Goal: Transaction & Acquisition: Obtain resource

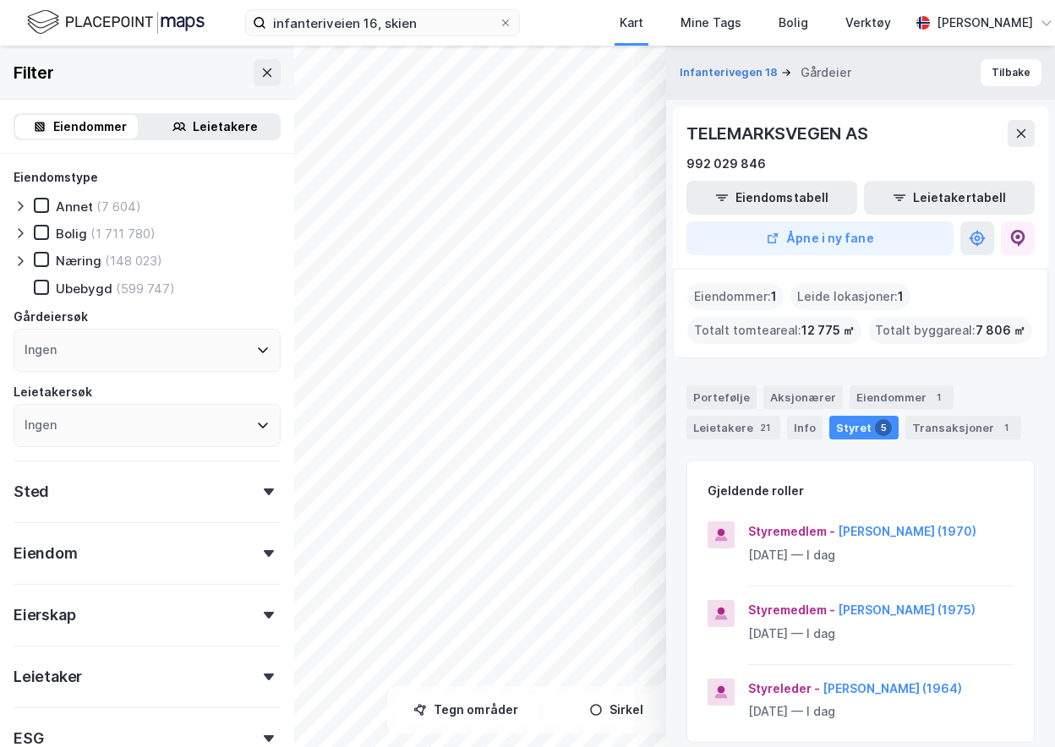
click at [82, 128] on div "Eiendommer" at bounding box center [90, 127] width 74 height 20
click at [741, 188] on button "Eiendomstabell" at bounding box center [771, 198] width 171 height 34
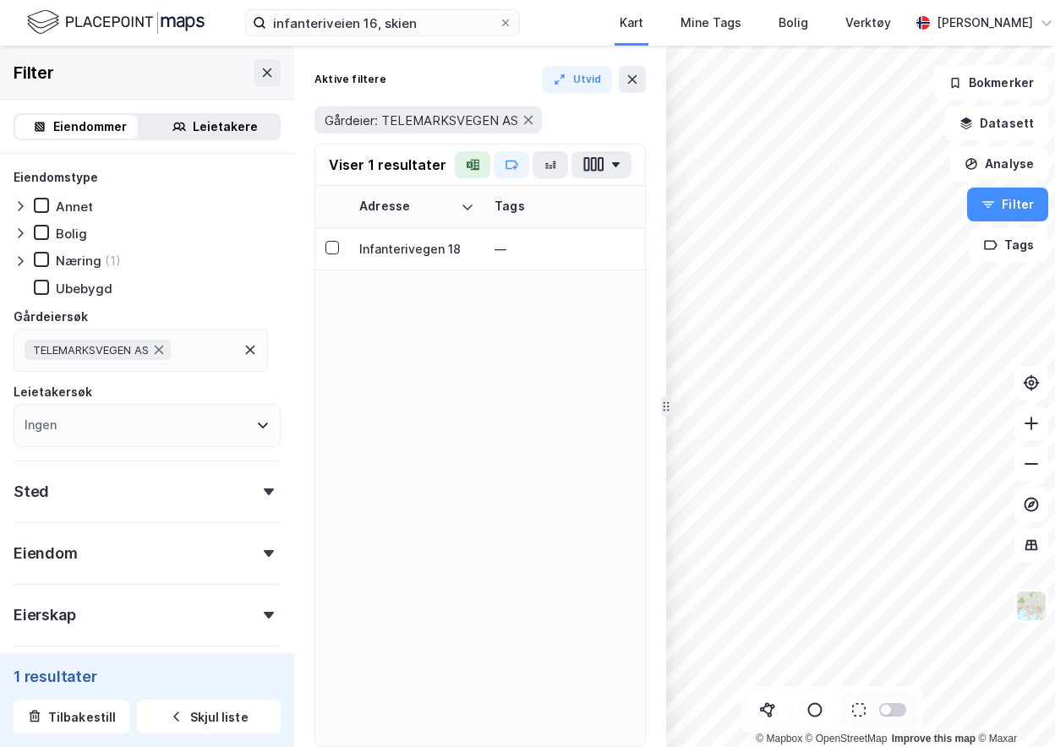
click at [264, 555] on icon at bounding box center [269, 553] width 10 height 7
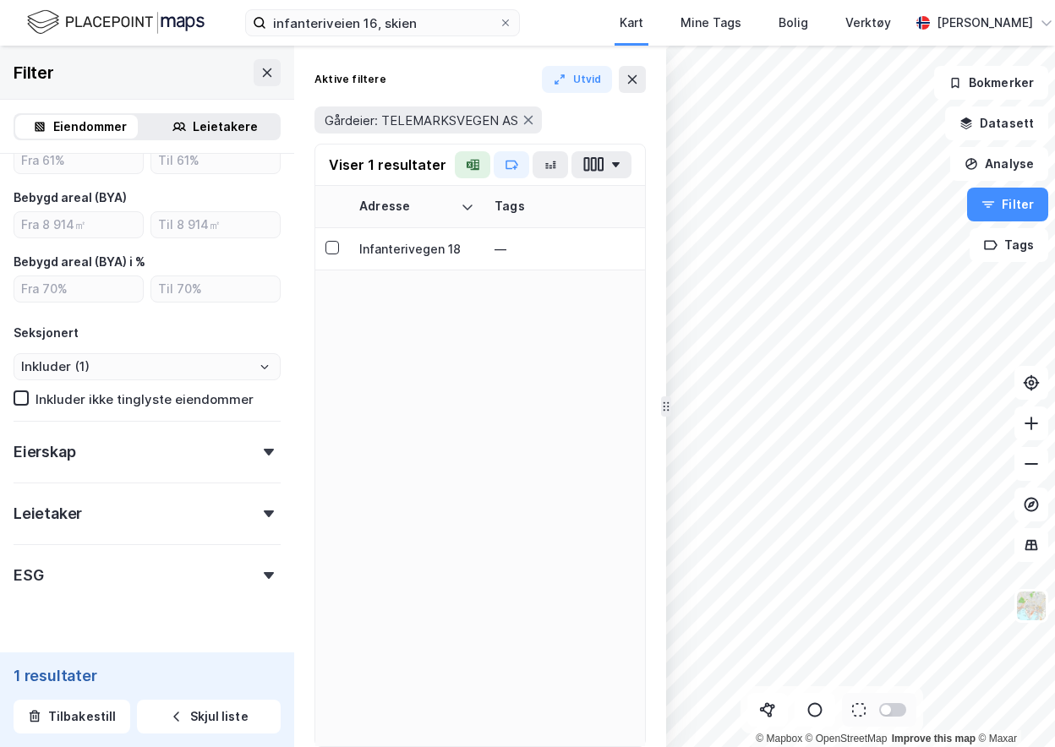
scroll to position [590, 0]
click at [258, 443] on div "Eierskap" at bounding box center [147, 444] width 267 height 48
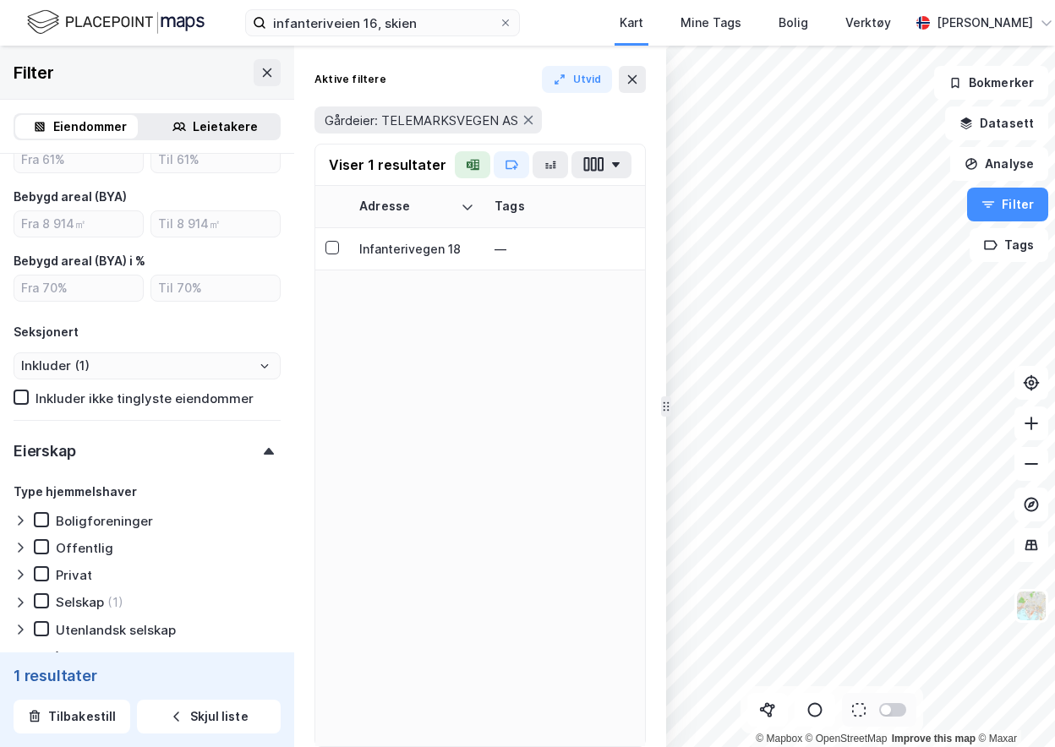
click at [258, 443] on div "Eierskap" at bounding box center [147, 444] width 267 height 48
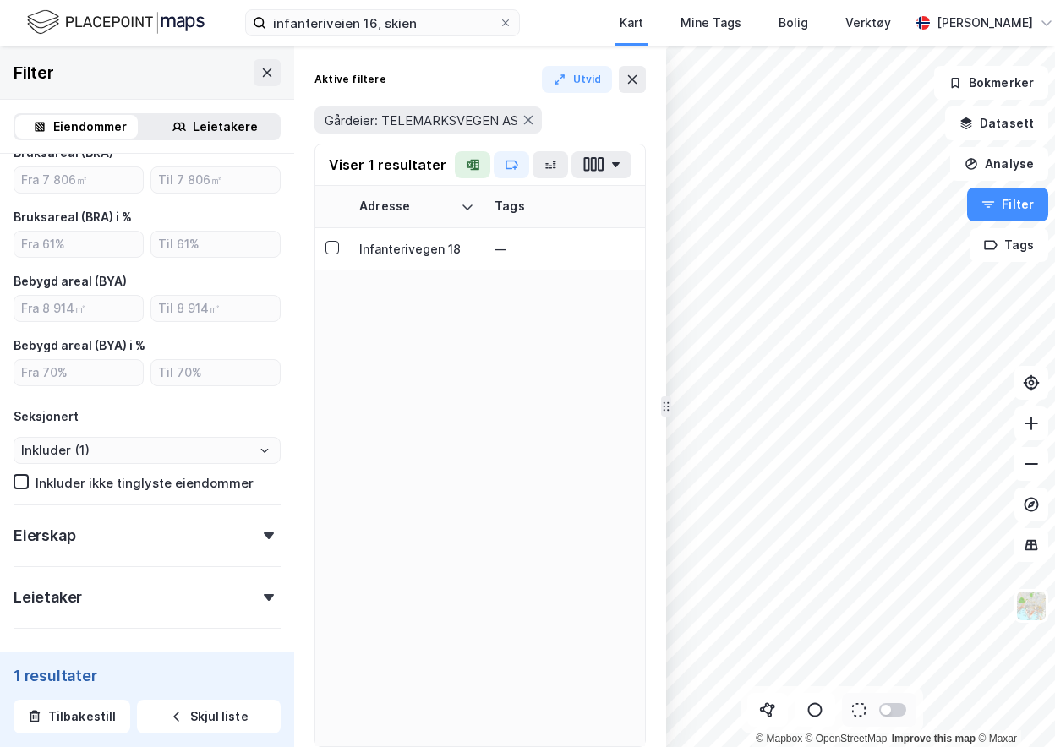
scroll to position [506, 0]
click at [995, 119] on button "Datasett" at bounding box center [996, 123] width 103 height 34
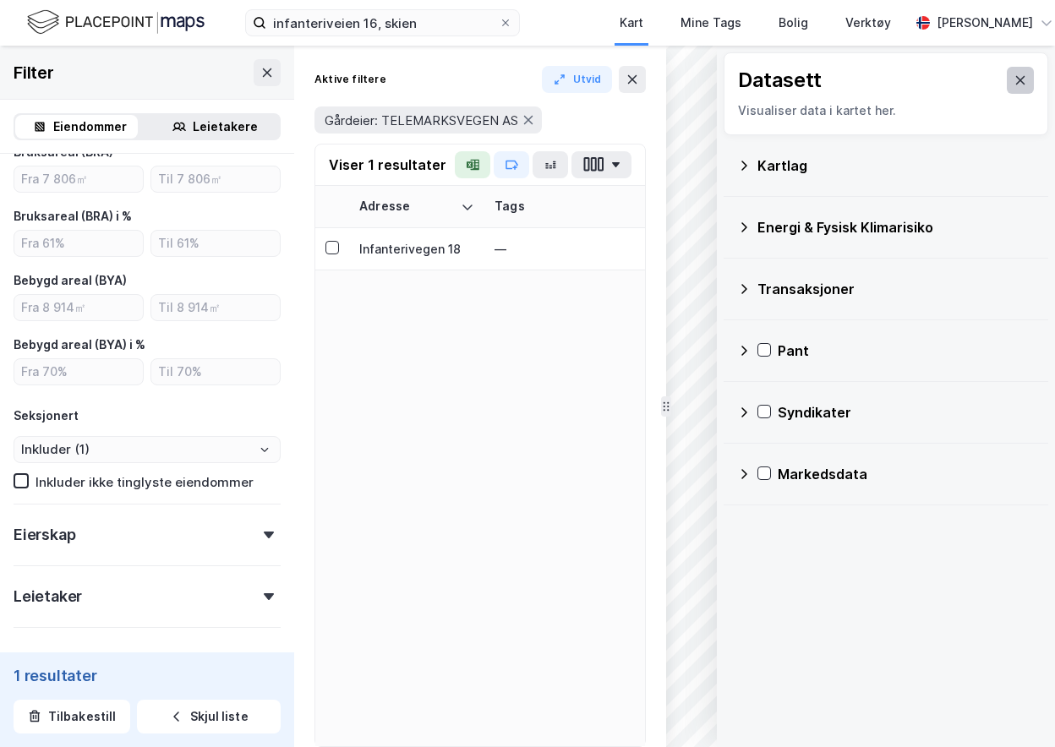
click at [1015, 76] on button at bounding box center [1019, 80] width 27 height 27
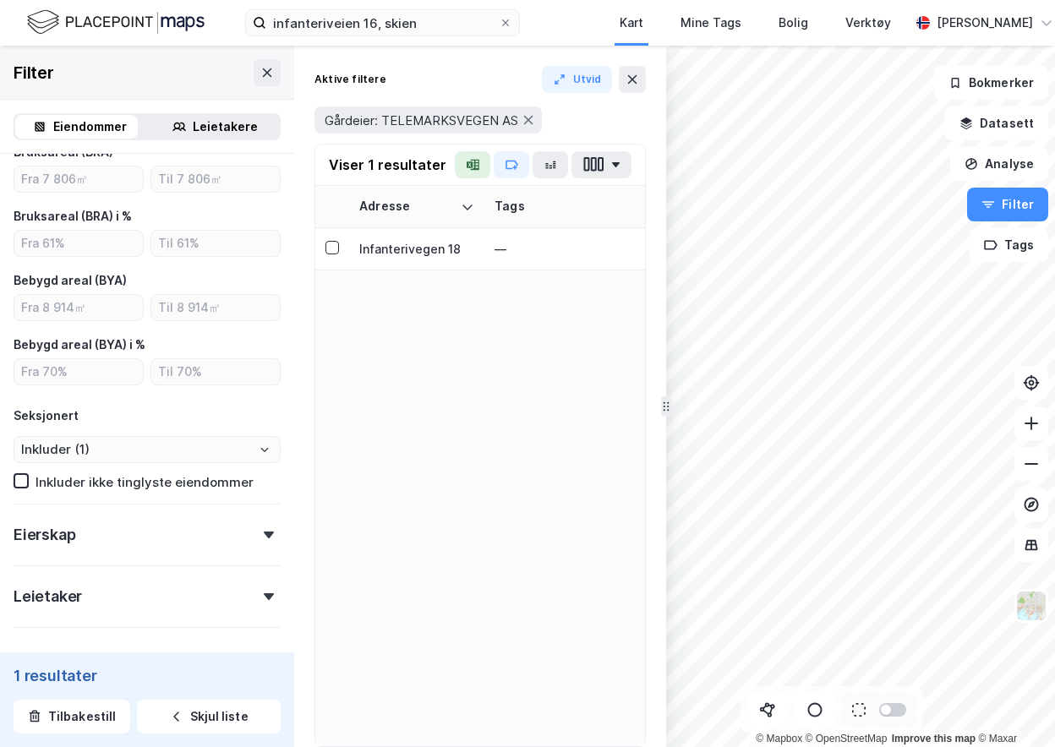
click at [79, 128] on div "Eiendommer" at bounding box center [90, 127] width 74 height 20
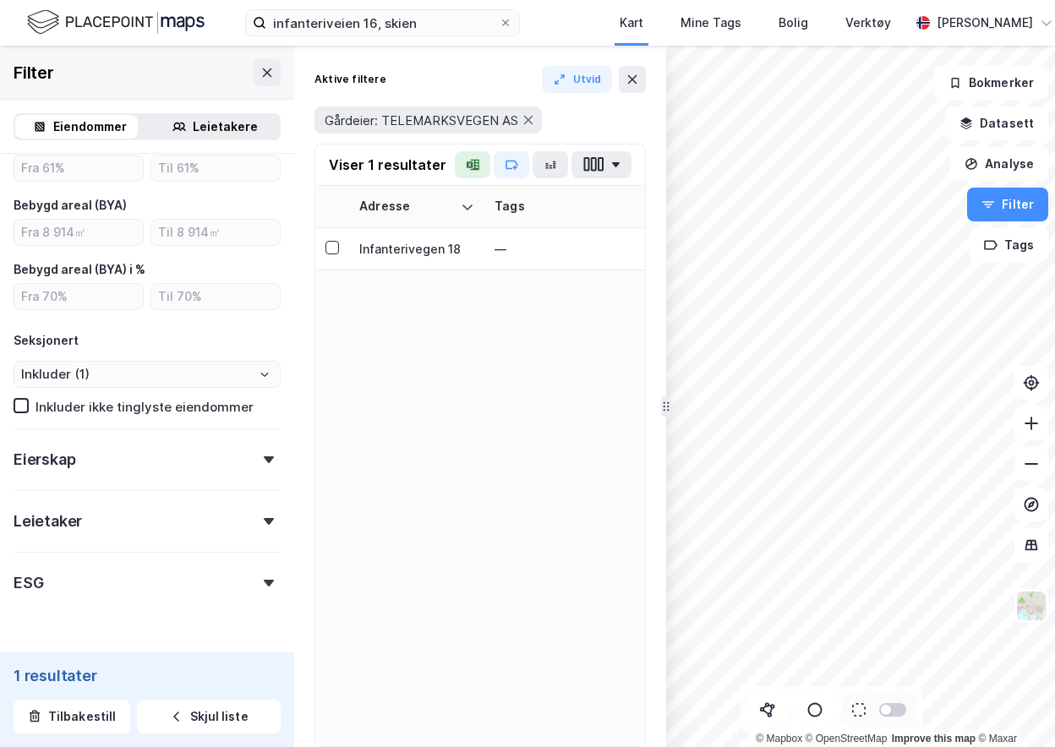
scroll to position [627, 0]
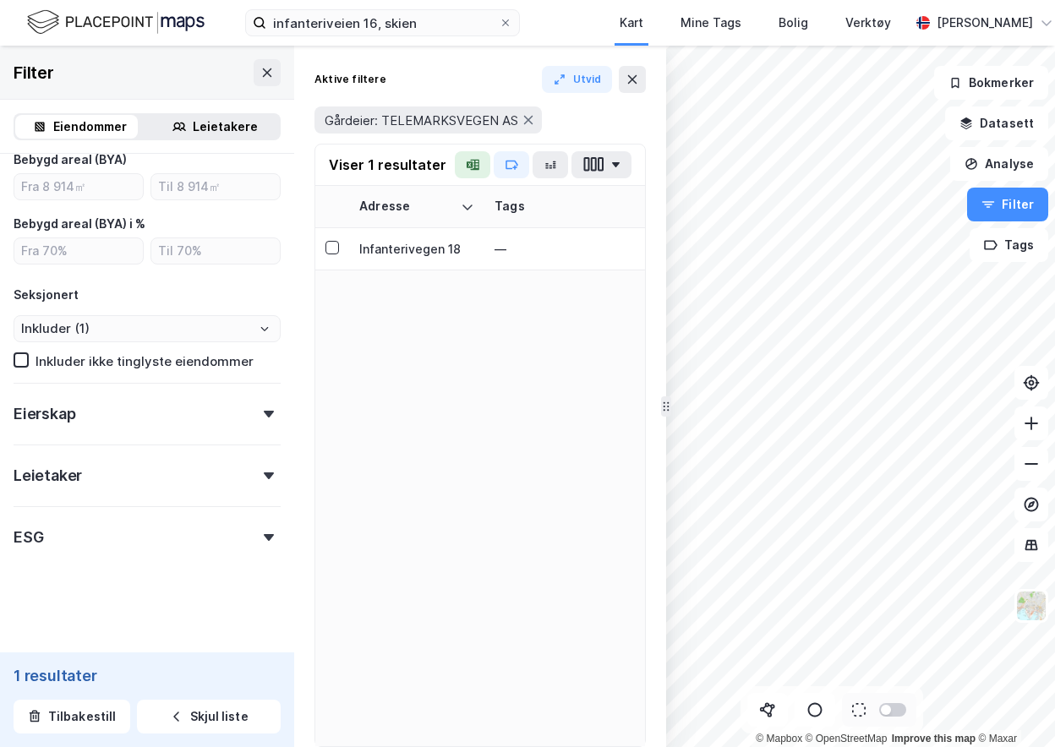
click at [264, 414] on icon at bounding box center [269, 414] width 10 height 7
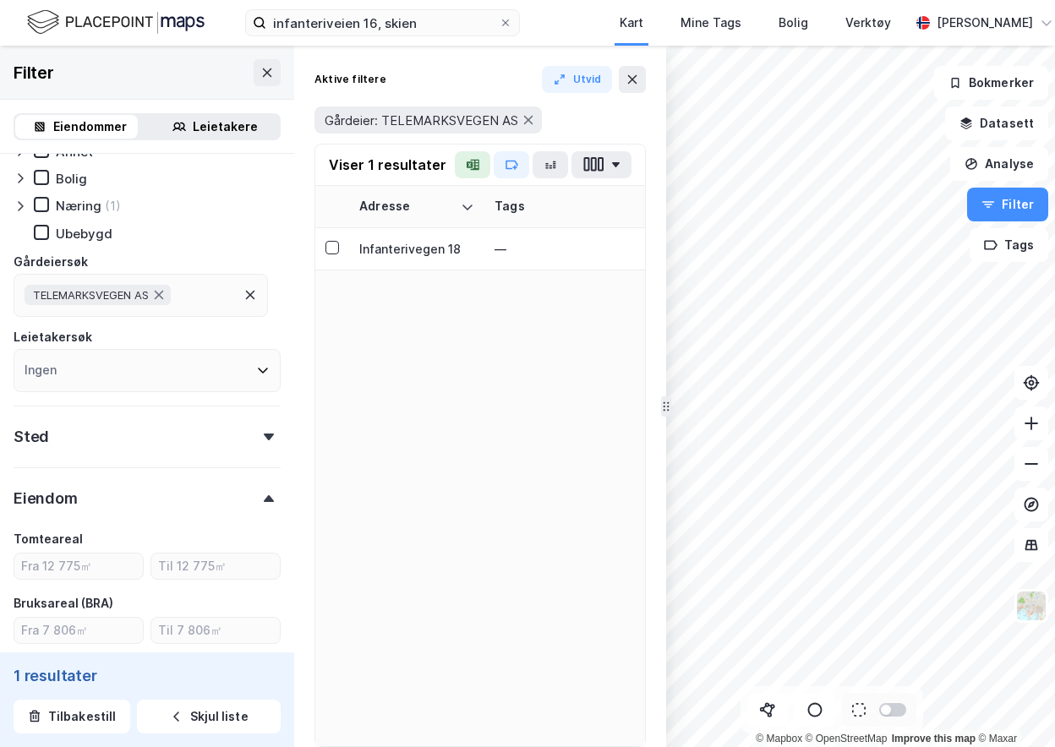
scroll to position [0, 0]
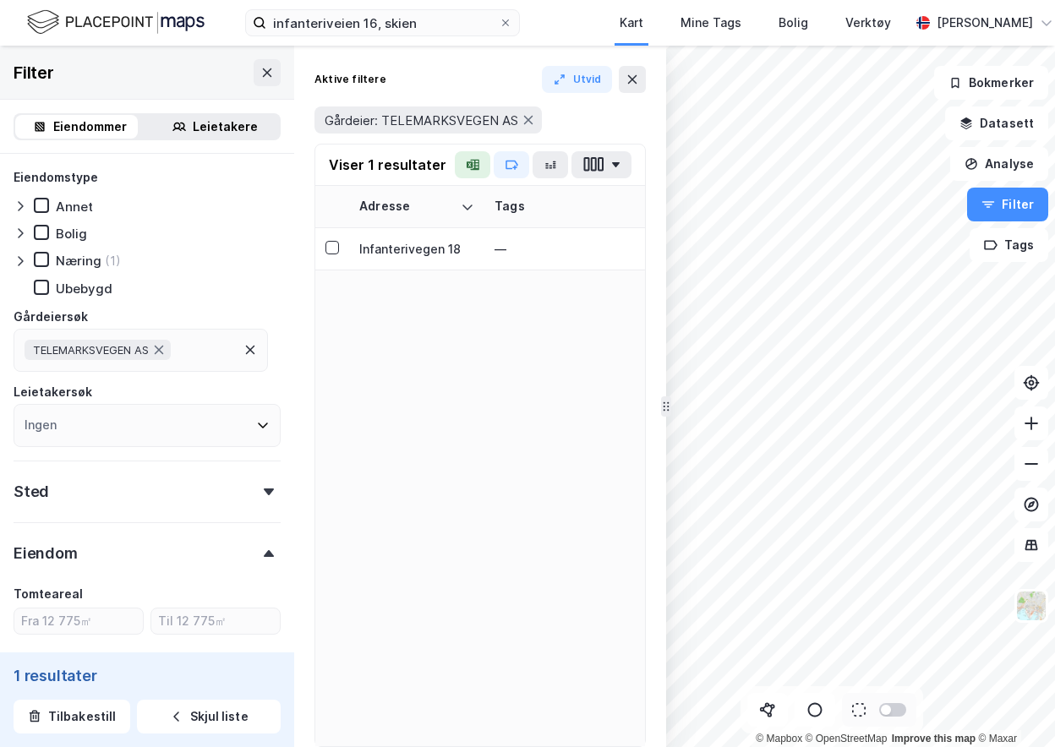
click at [80, 135] on div "Eiendommer" at bounding box center [90, 127] width 74 height 20
click at [260, 74] on icon at bounding box center [267, 73] width 14 height 14
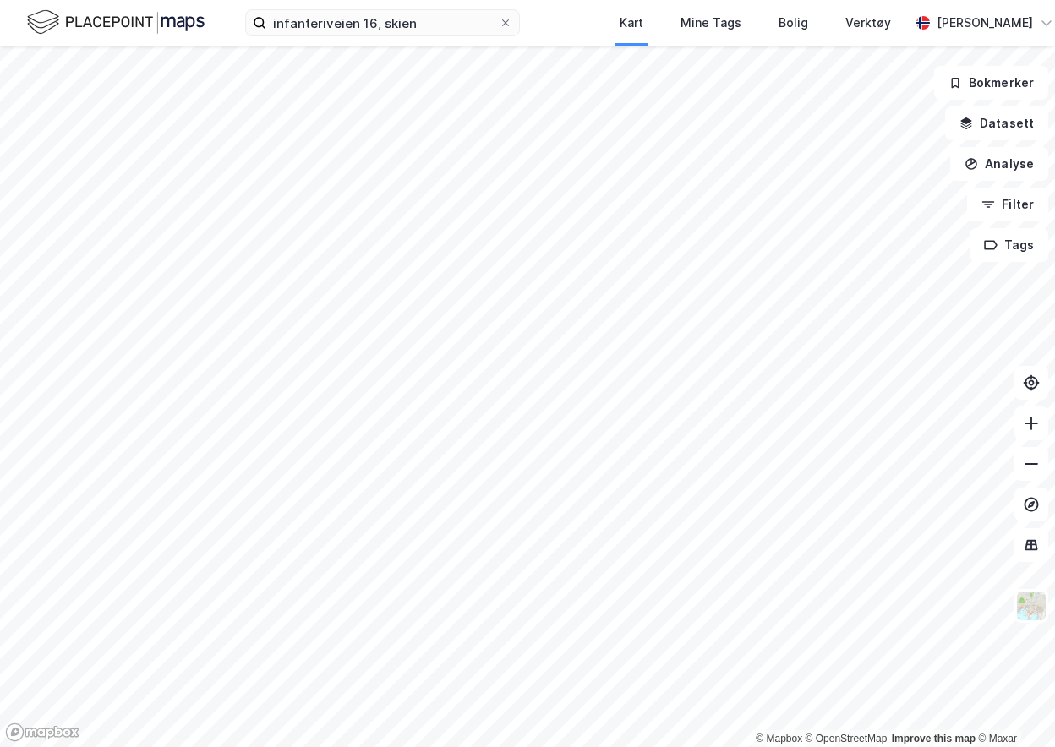
click at [49, 23] on img at bounding box center [115, 23] width 177 height 30
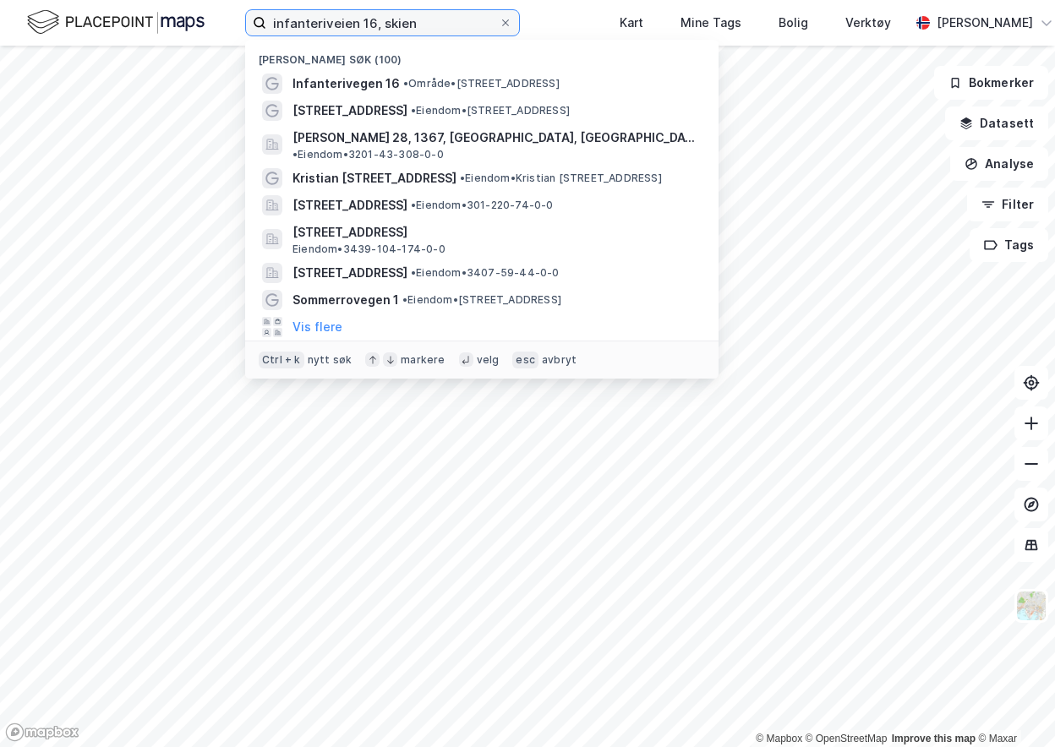
click at [444, 25] on input "infanteriveien 16, skien" at bounding box center [382, 22] width 232 height 25
click at [342, 22] on input "infanteriveien 16, skien" at bounding box center [382, 22] width 232 height 25
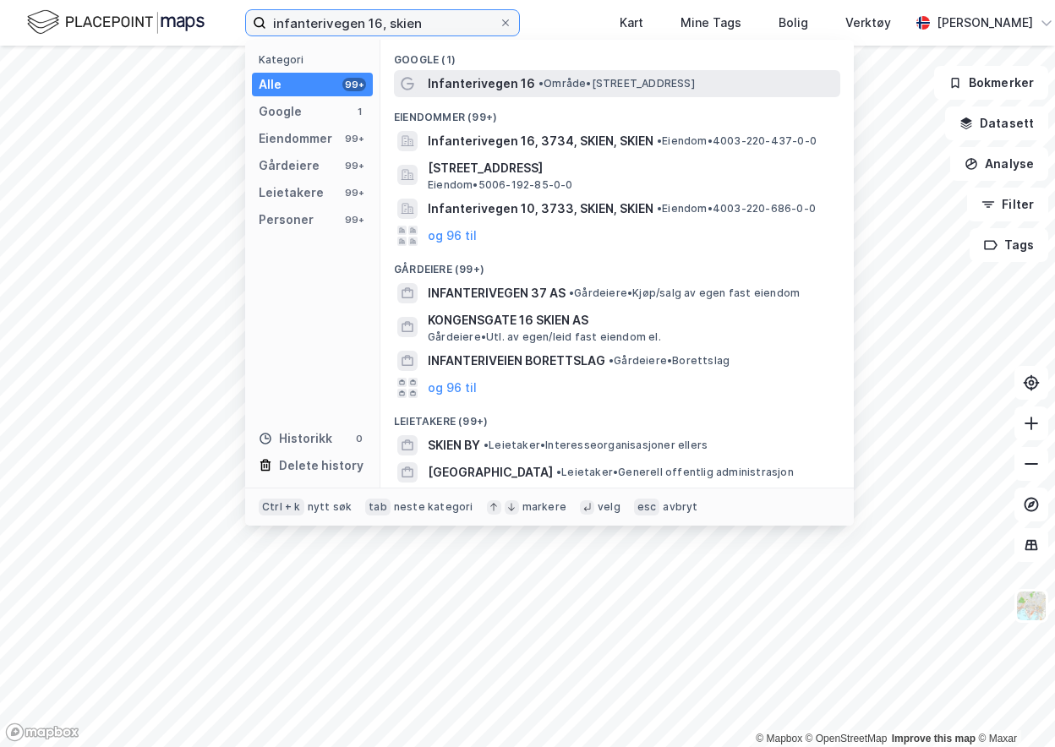
type input "infanterivegen 16, skien"
click at [447, 76] on span "Infanterivegen 16" at bounding box center [481, 84] width 107 height 20
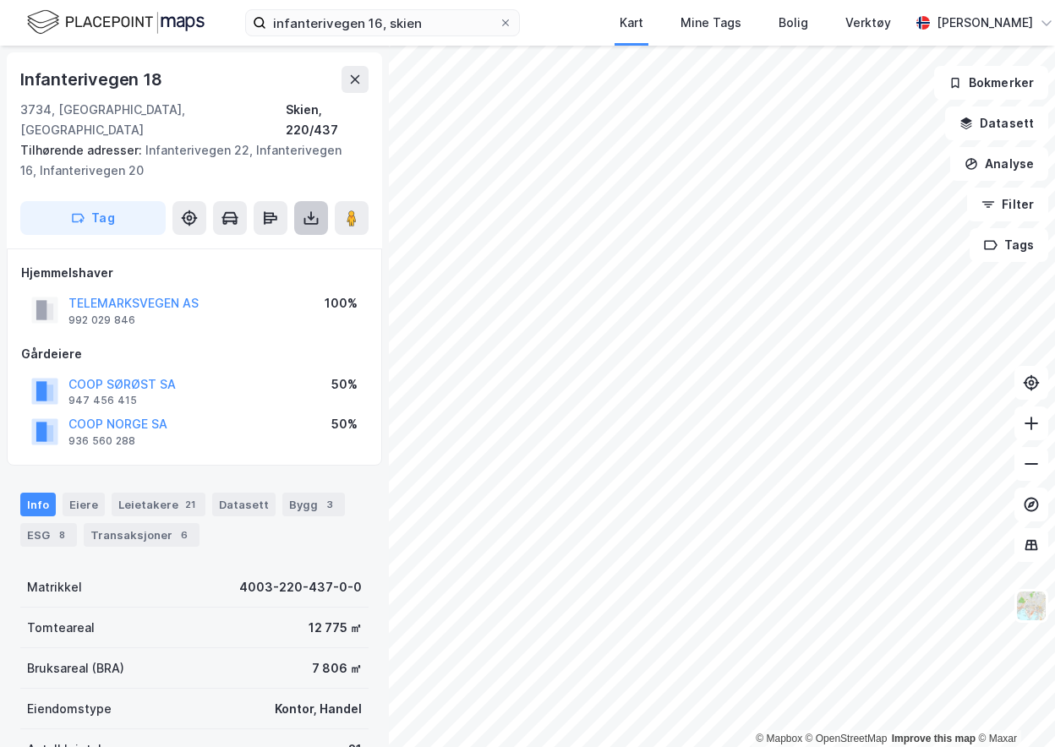
click at [301, 201] on button at bounding box center [311, 218] width 34 height 34
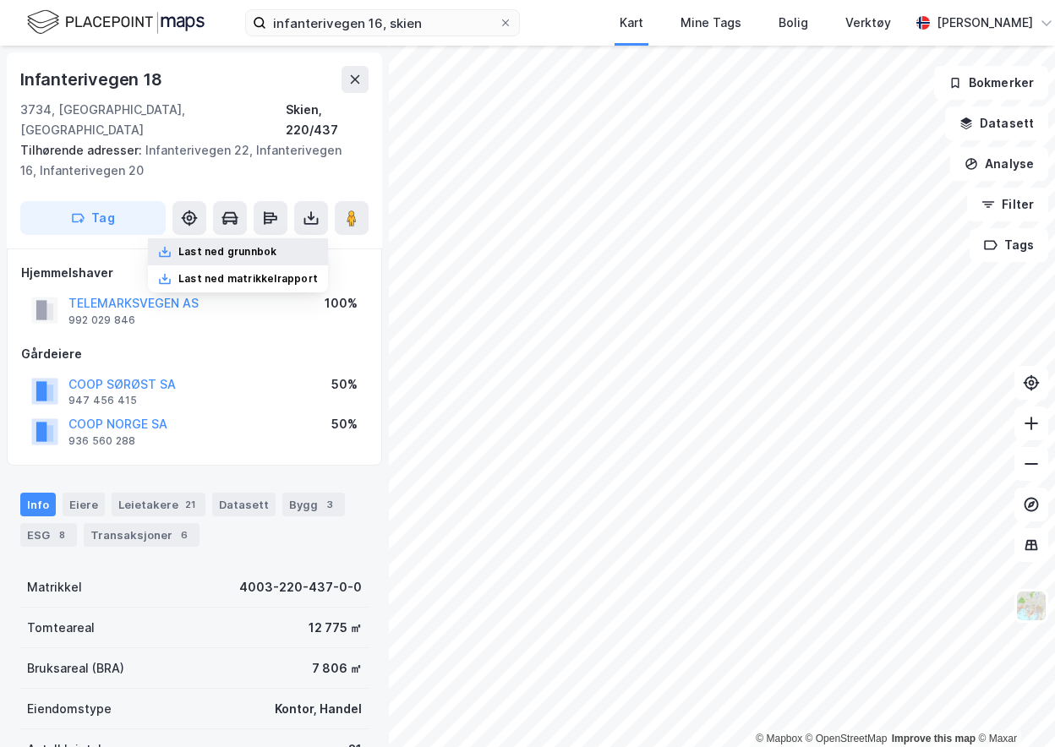
click at [227, 245] on div "Last ned grunnbok" at bounding box center [227, 252] width 98 height 14
